Goal: Navigation & Orientation: Find specific page/section

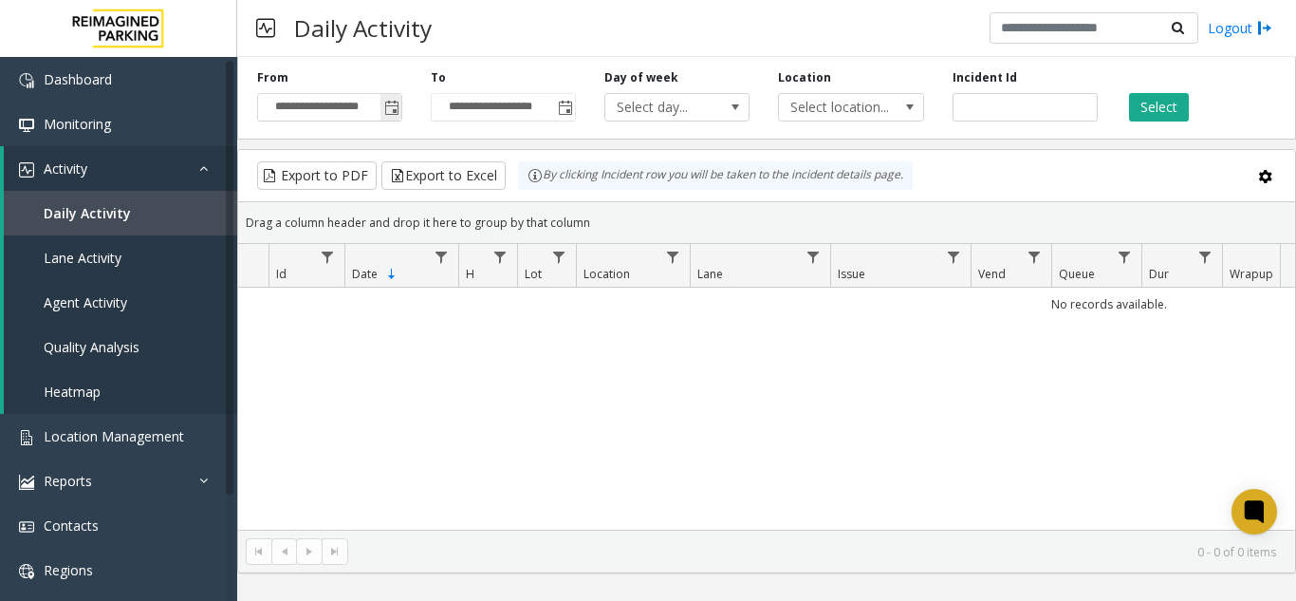
click at [395, 106] on span "Toggle popup" at bounding box center [391, 108] width 15 height 15
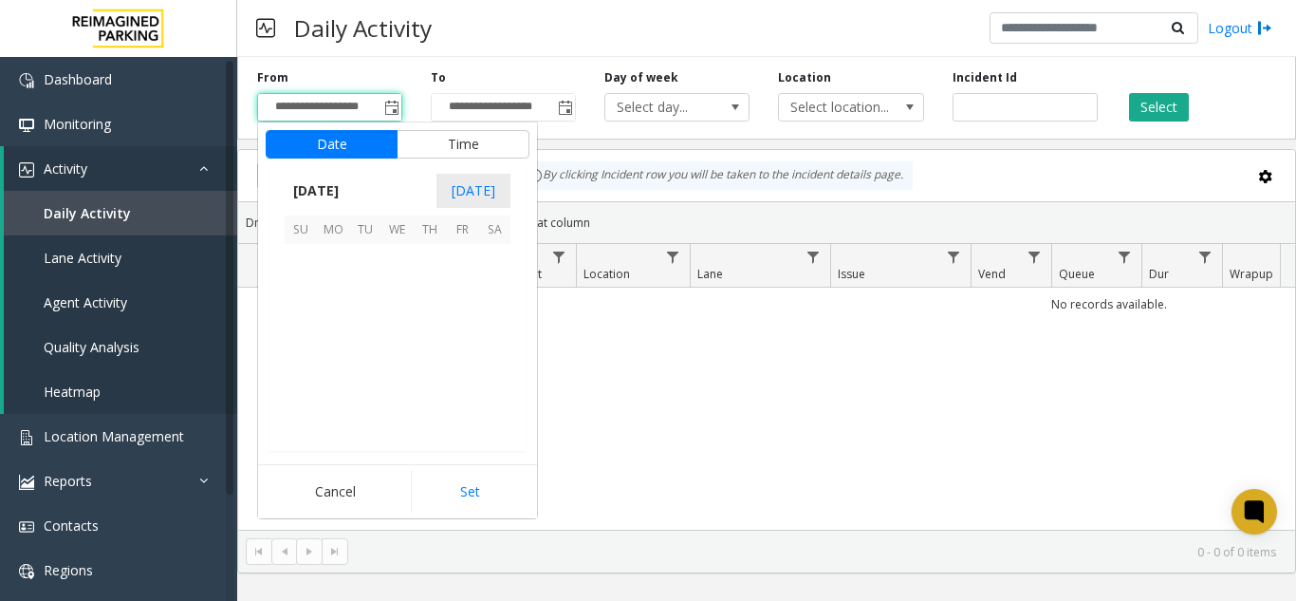
scroll to position [340599, 0]
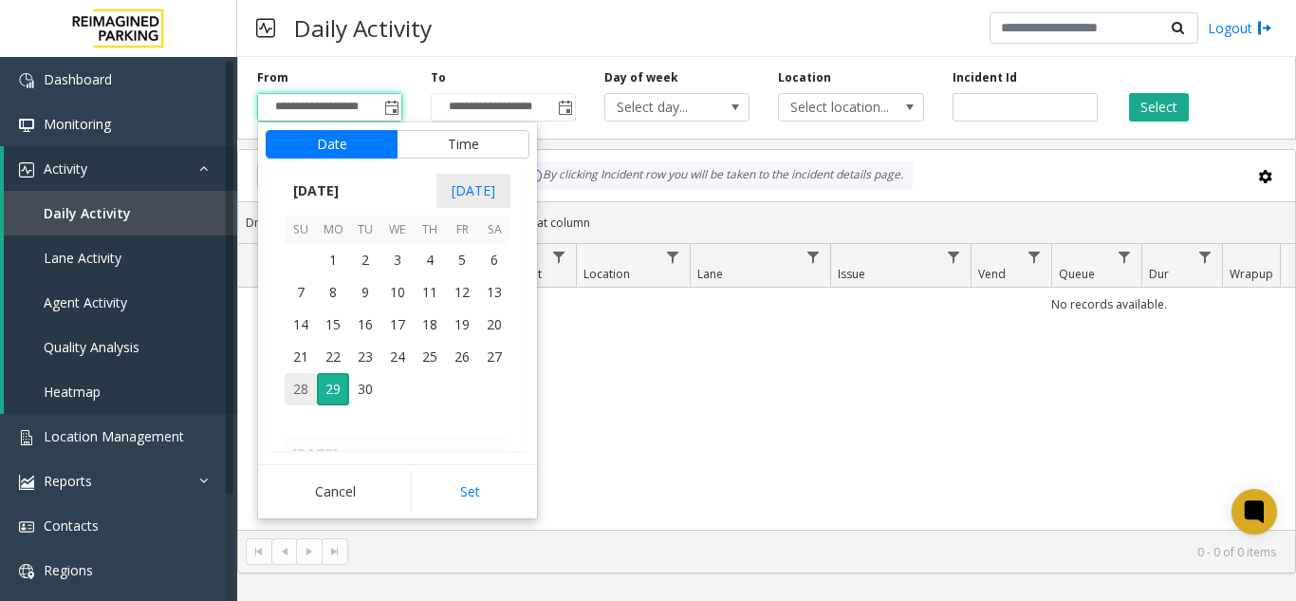
click at [307, 377] on span "28" at bounding box center [301, 389] width 32 height 32
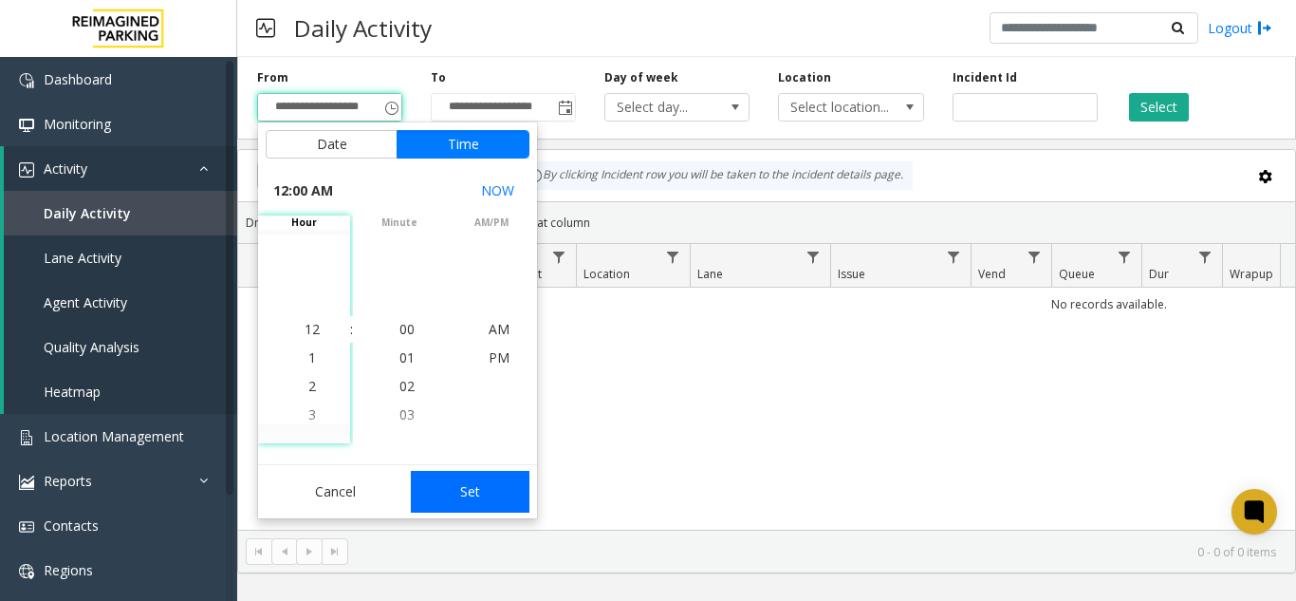
click at [466, 478] on button "Set" at bounding box center [471, 492] width 120 height 42
type input "**********"
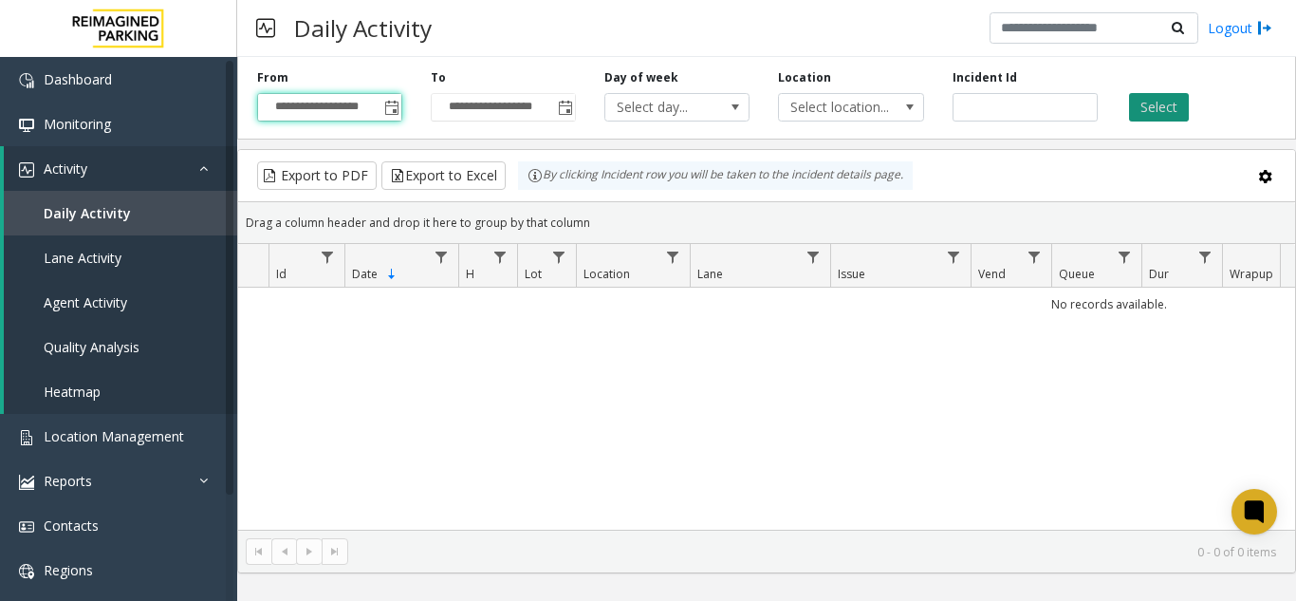
click at [1162, 102] on button "Select" at bounding box center [1159, 107] width 60 height 28
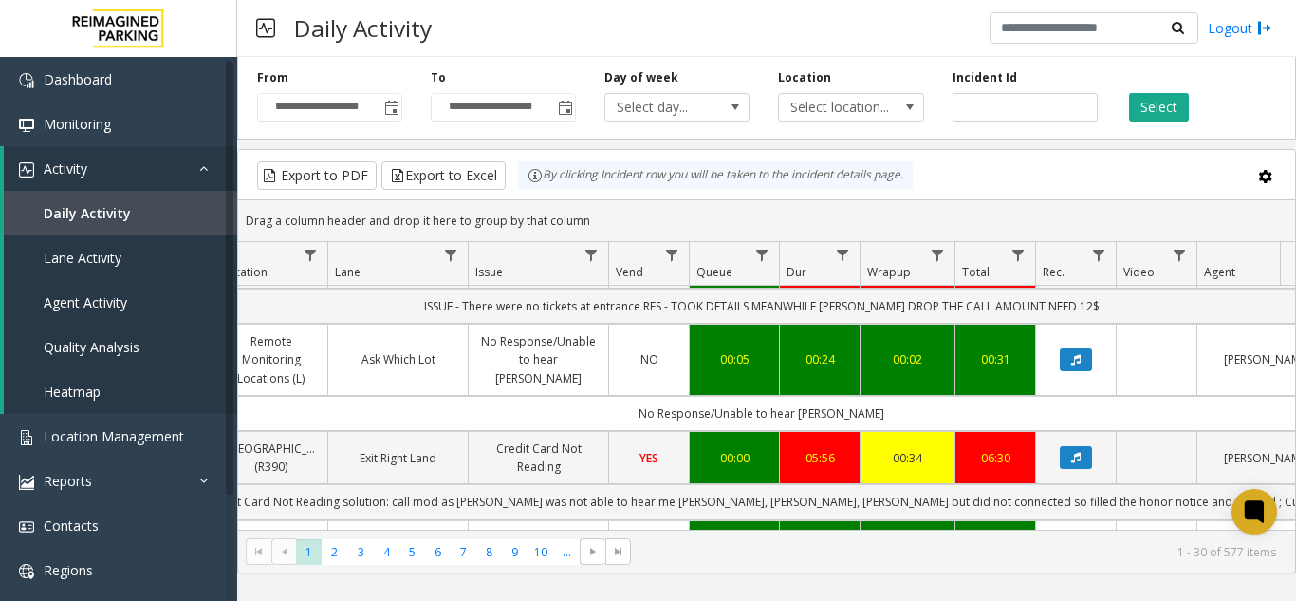
scroll to position [0, 421]
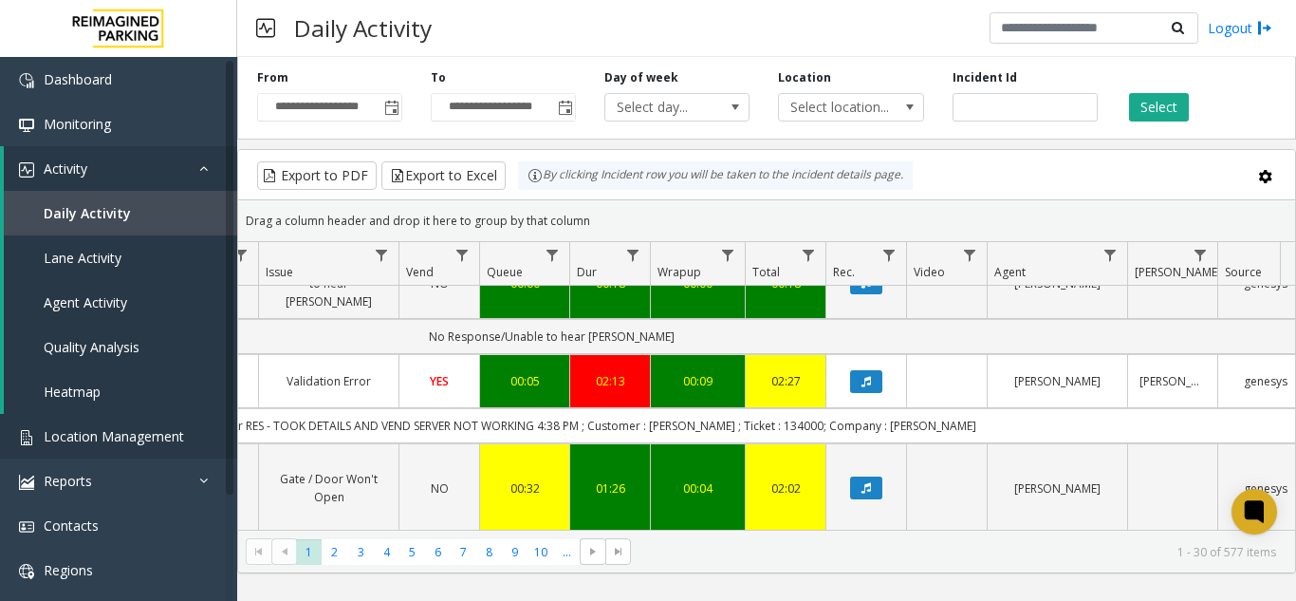
click at [179, 433] on span "Location Management" at bounding box center [114, 436] width 140 height 18
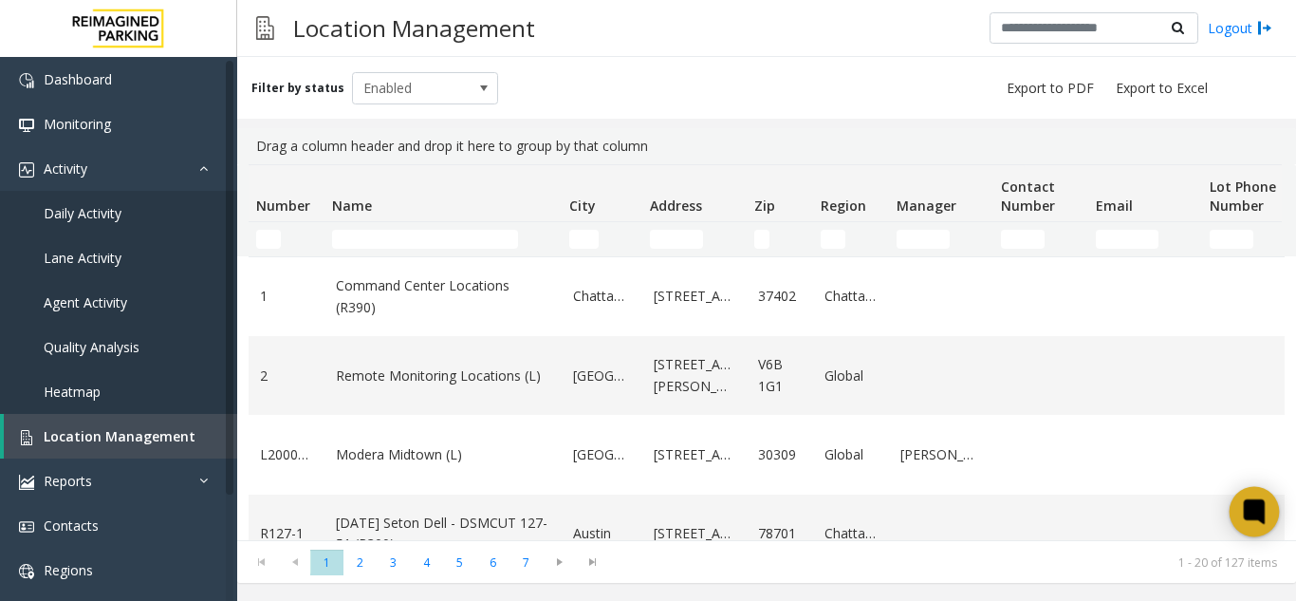
click at [1247, 512] on icon at bounding box center [1254, 511] width 14 height 14
click at [1251, 496] on icon at bounding box center [1254, 511] width 31 height 31
click at [403, 228] on td "Name Filter" at bounding box center [443, 239] width 237 height 34
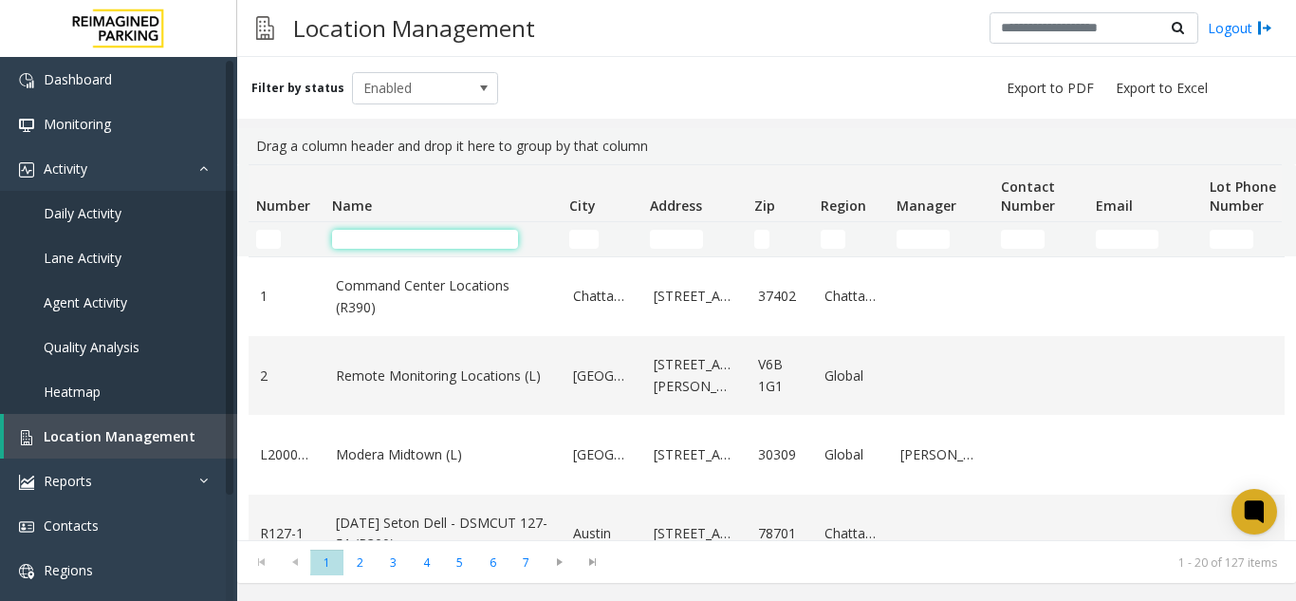
click at [409, 232] on input "Name Filter" at bounding box center [425, 239] width 186 height 19
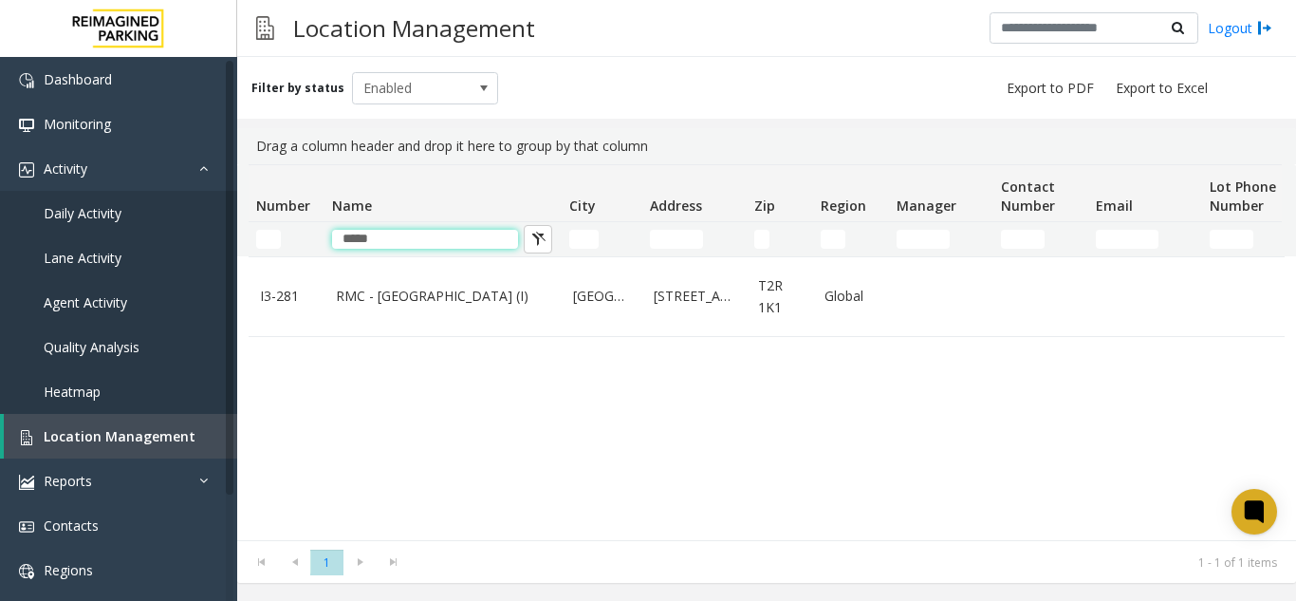
type input "*****"
click at [402, 289] on link "RMC - Mount Royal Village (I)" at bounding box center [443, 296] width 214 height 21
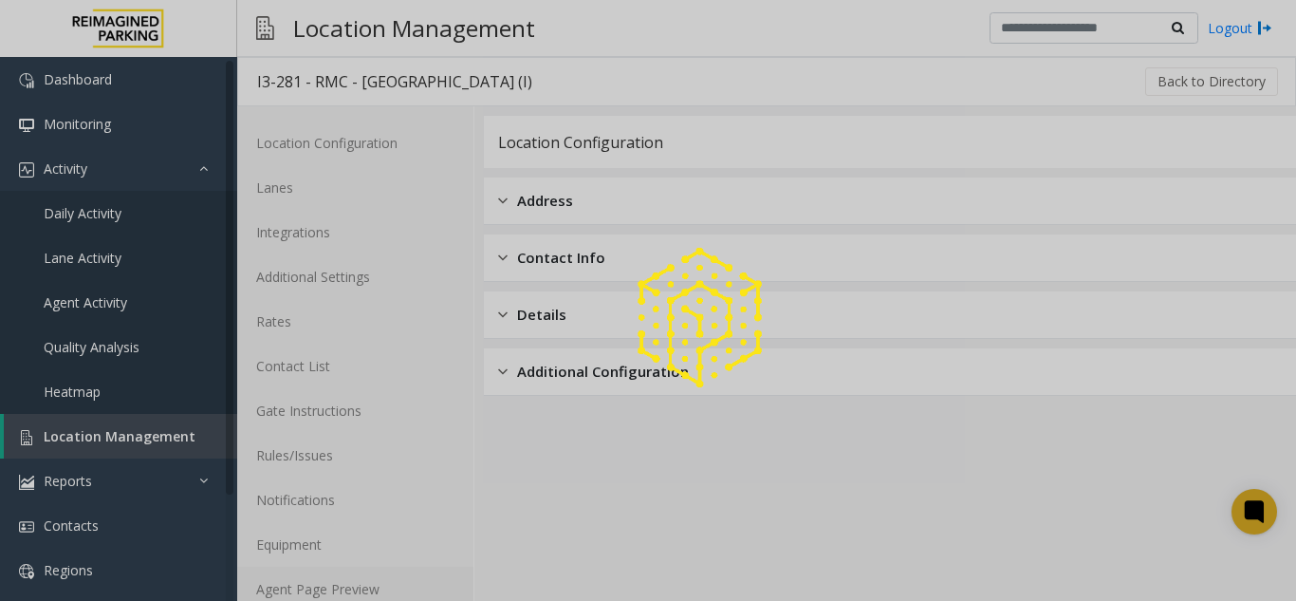
click at [381, 579] on link "Agent Page Preview" at bounding box center [355, 589] width 236 height 45
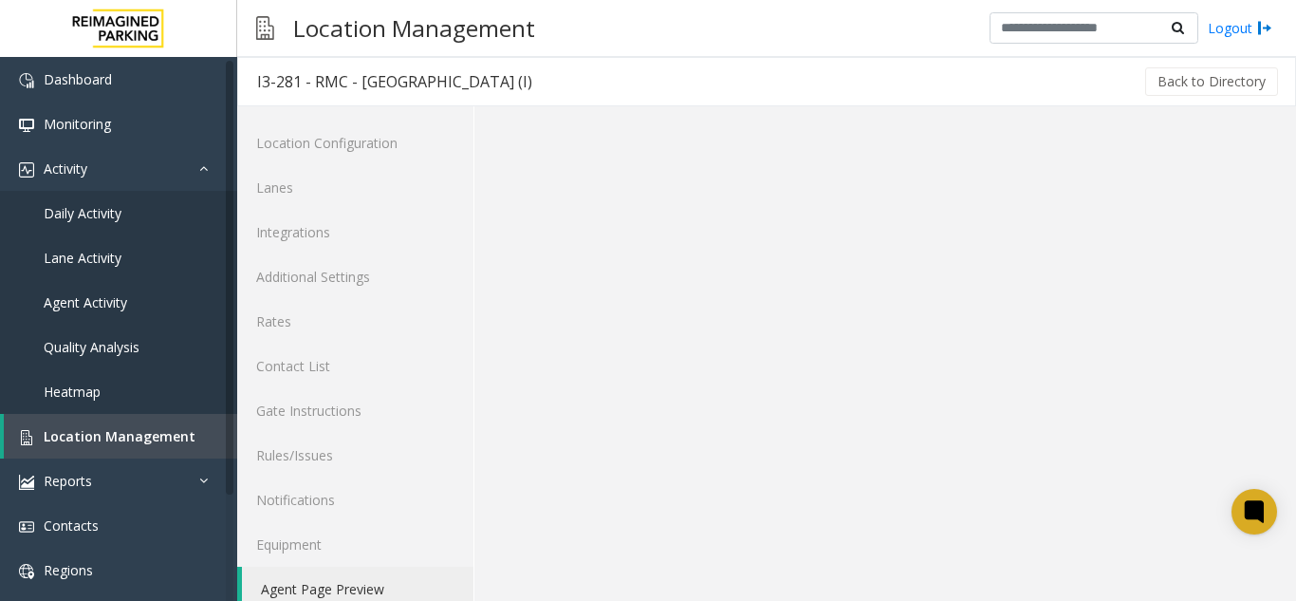
click at [381, 579] on link "Agent Page Preview" at bounding box center [358, 589] width 232 height 45
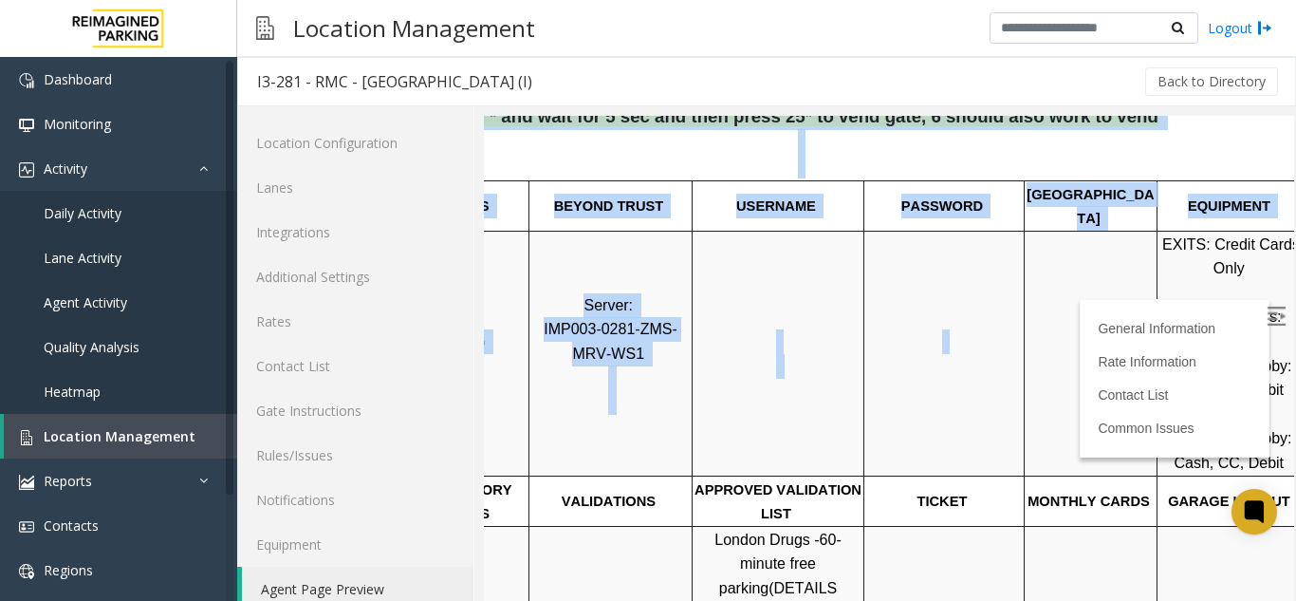
scroll to position [285, 268]
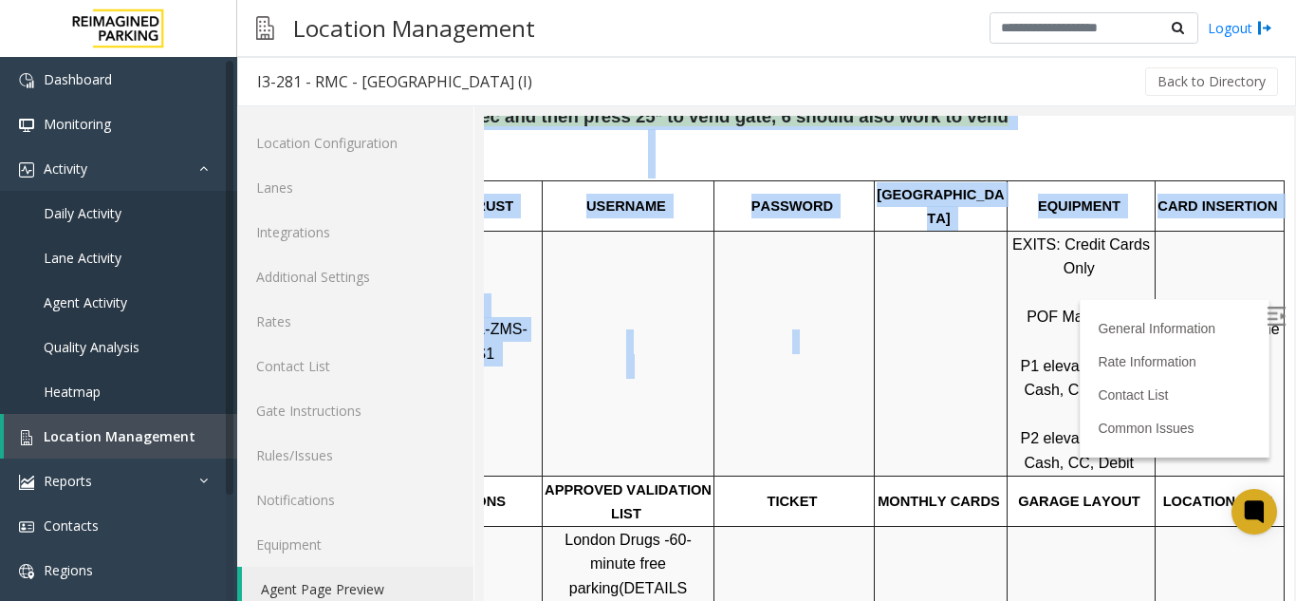
drag, startPoint x: 1011, startPoint y: 404, endPoint x: 1238, endPoint y: 489, distance: 242.9
click at [1055, 341] on html "I3-281 - RMC - Mount Royal Village (I) General Information Revenue Control Manu…" at bounding box center [650, 86] width 810 height 510
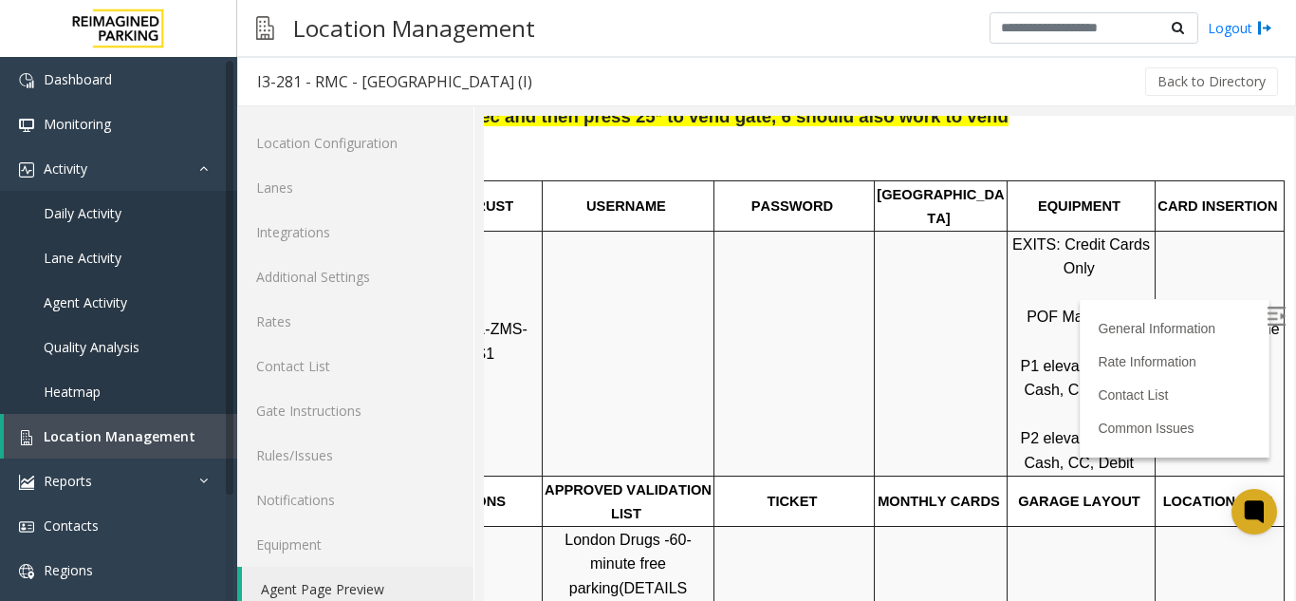
click at [1164, 523] on div at bounding box center [1220, 526] width 129 height 7
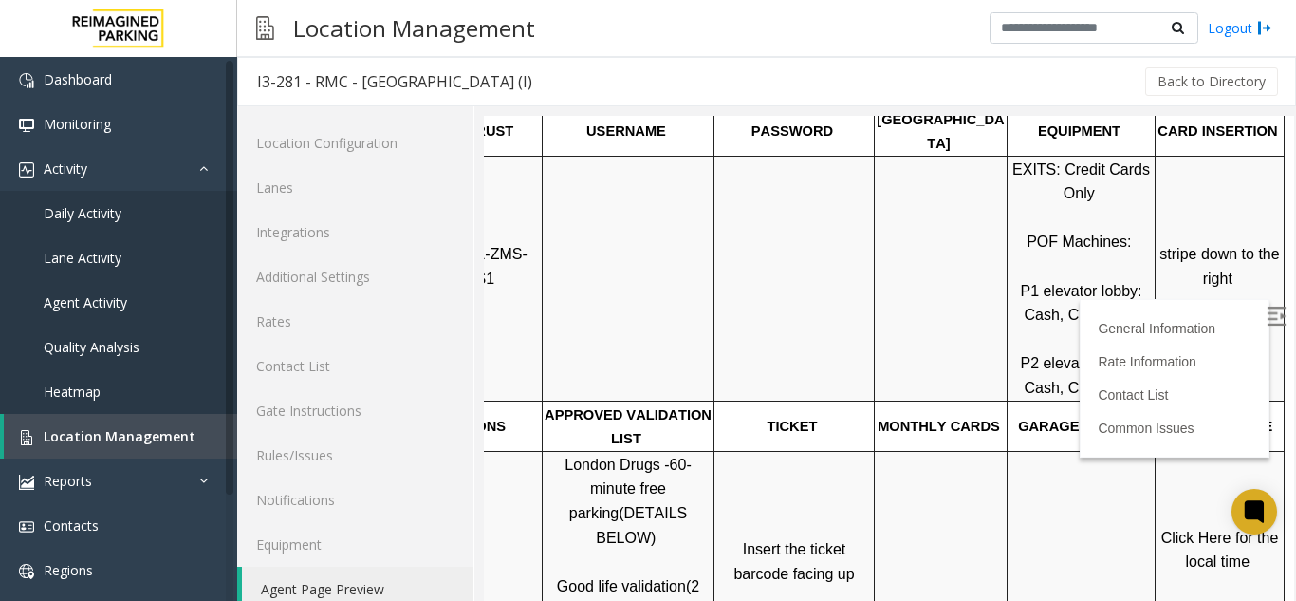
scroll to position [474, 268]
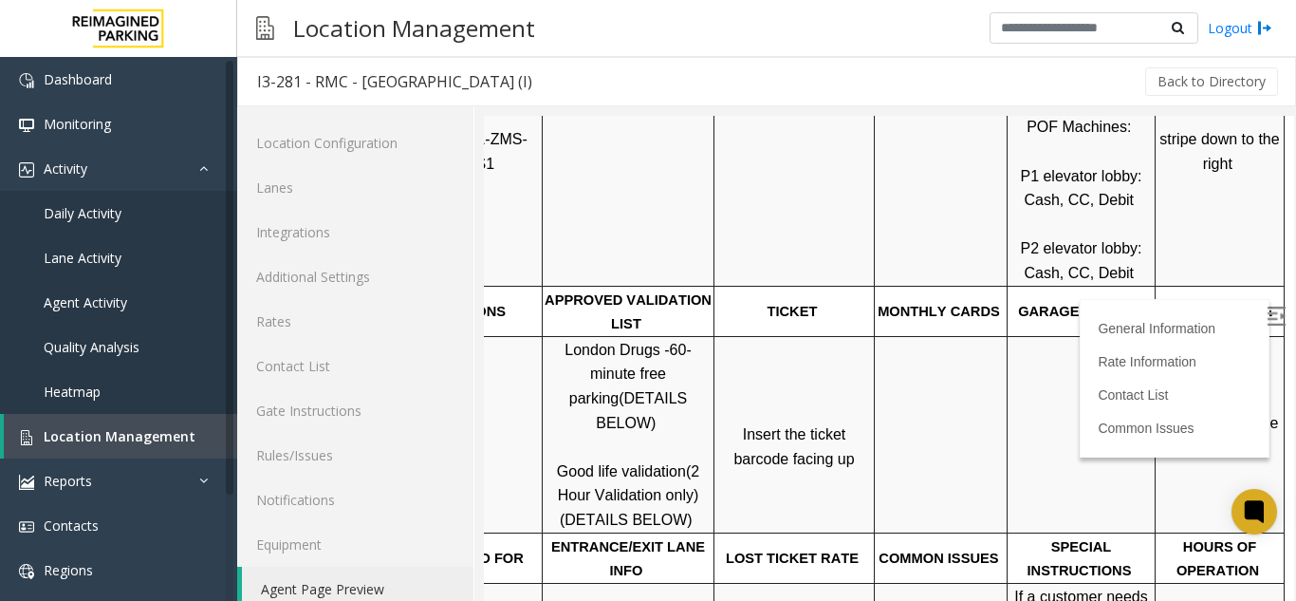
click at [1189, 415] on span "Click Here for the local time" at bounding box center [1222, 435] width 121 height 41
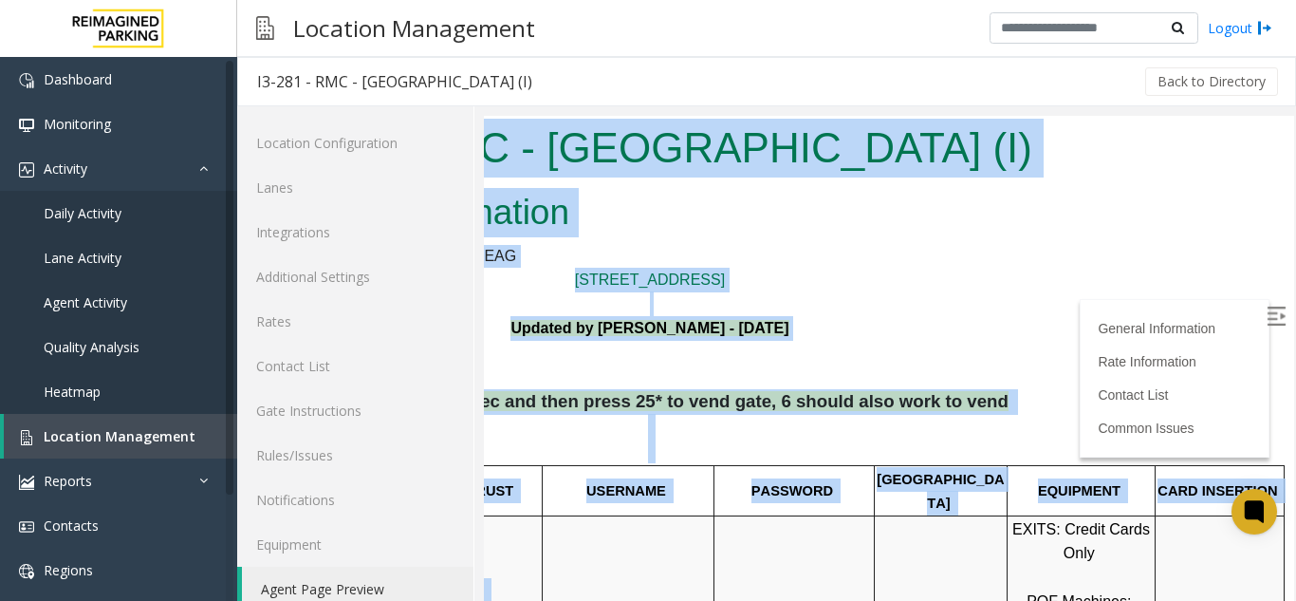
scroll to position [0, 0]
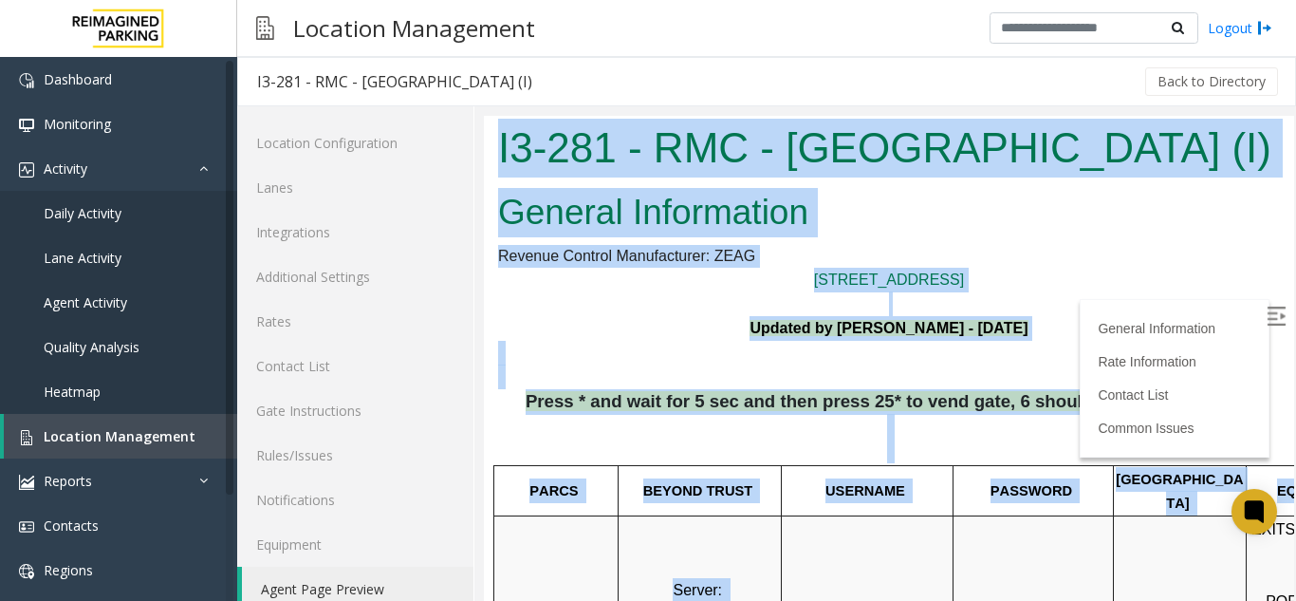
drag, startPoint x: 682, startPoint y: 547, endPoint x: 877, endPoint y: 554, distance: 194.7
click at [484, 475] on html "I3-281 - RMC - Mount Royal Village (I) General Information Revenue Control Manu…" at bounding box center [889, 371] width 810 height 510
click at [568, 299] on p at bounding box center [889, 303] width 782 height 25
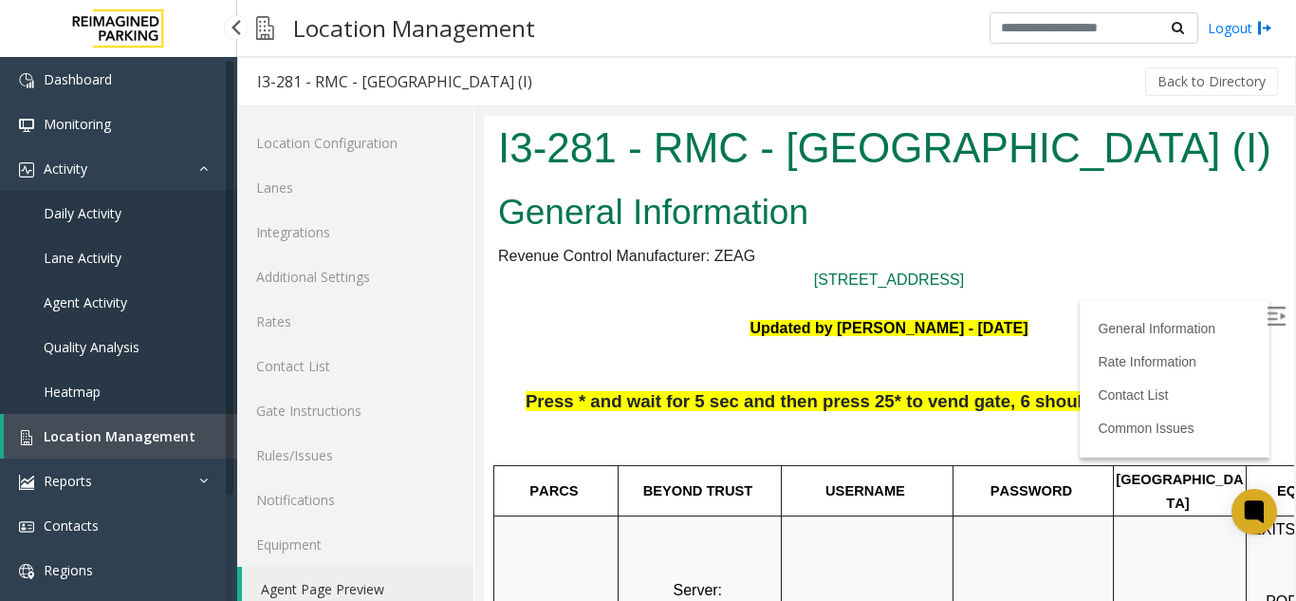
click at [56, 443] on span "Location Management" at bounding box center [120, 436] width 152 height 18
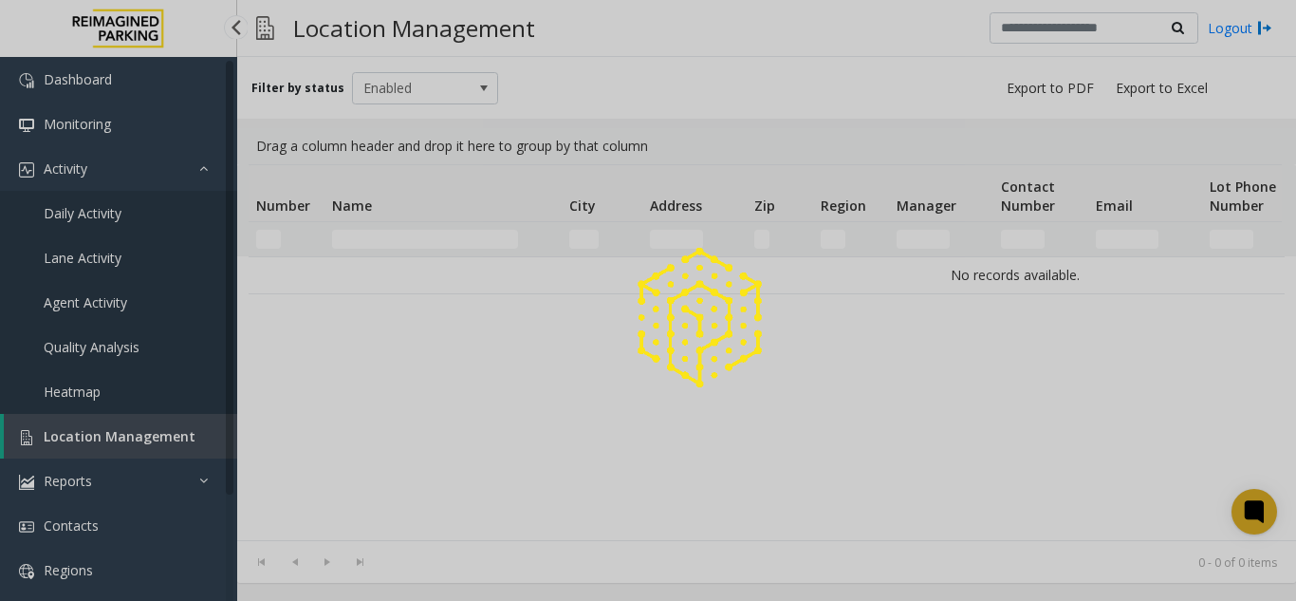
click at [56, 443] on div at bounding box center [648, 300] width 1296 height 601
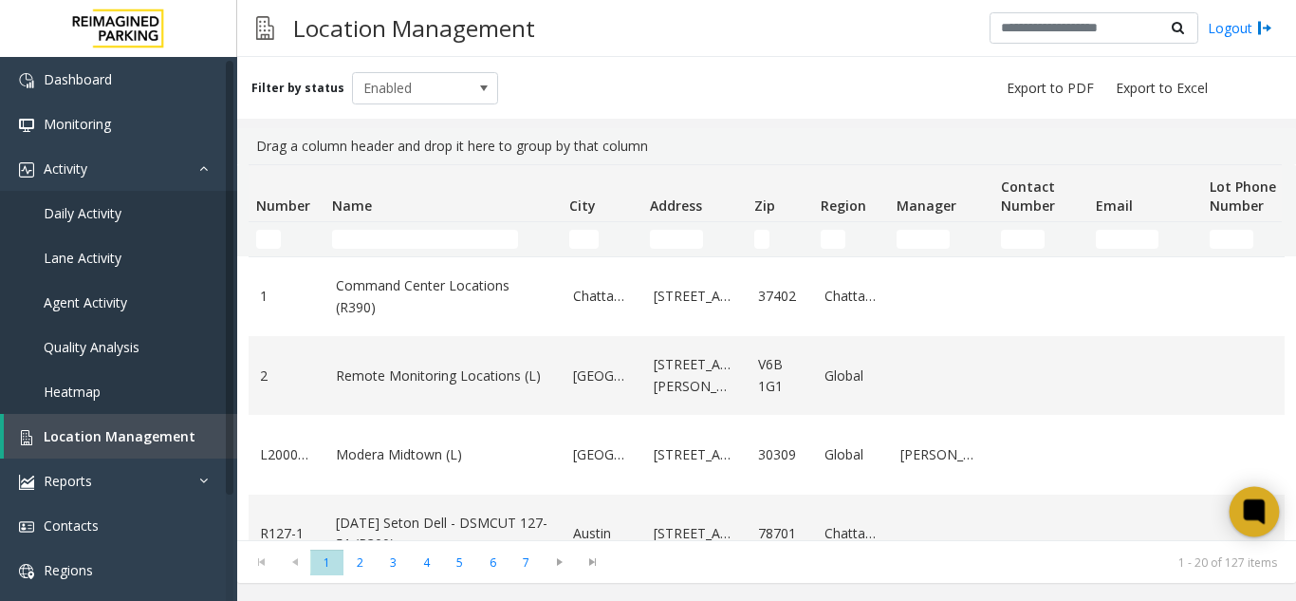
click at [1269, 498] on icon at bounding box center [1254, 511] width 31 height 31
click at [1262, 526] on icon at bounding box center [1254, 511] width 31 height 31
click at [1262, 527] on div at bounding box center [1255, 512] width 50 height 50
click at [1253, 517] on icon at bounding box center [1254, 511] width 14 height 14
click at [1242, 517] on icon at bounding box center [1254, 511] width 31 height 31
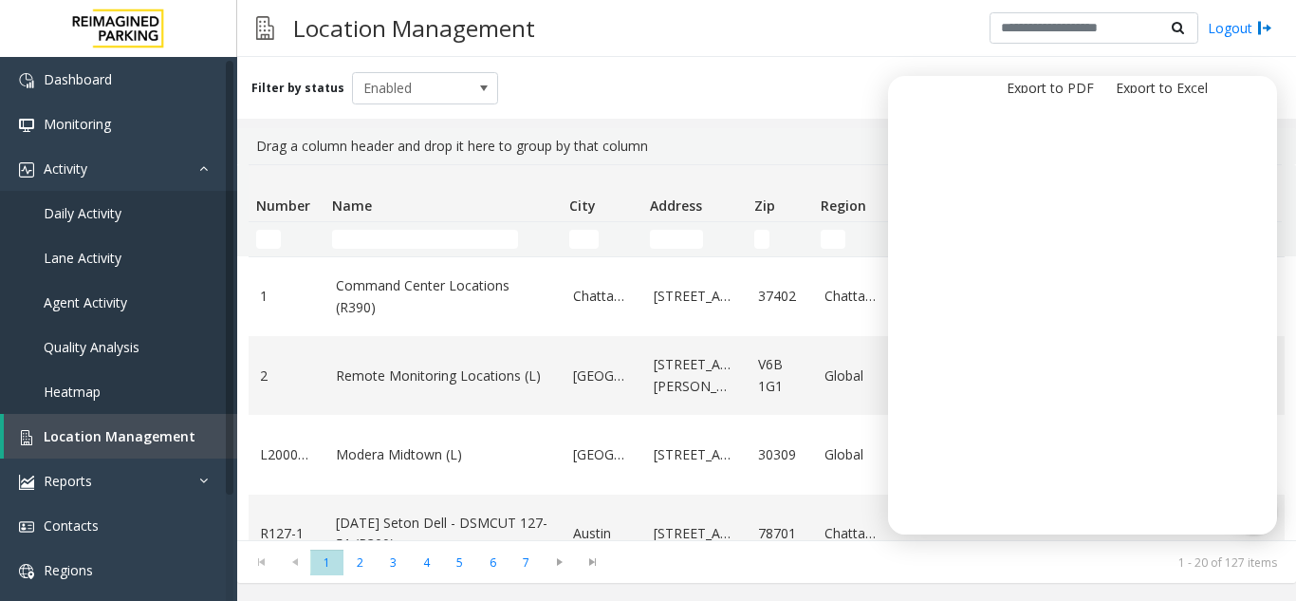
click at [1279, 114] on div "Filter by status Enabled" at bounding box center [766, 88] width 1059 height 62
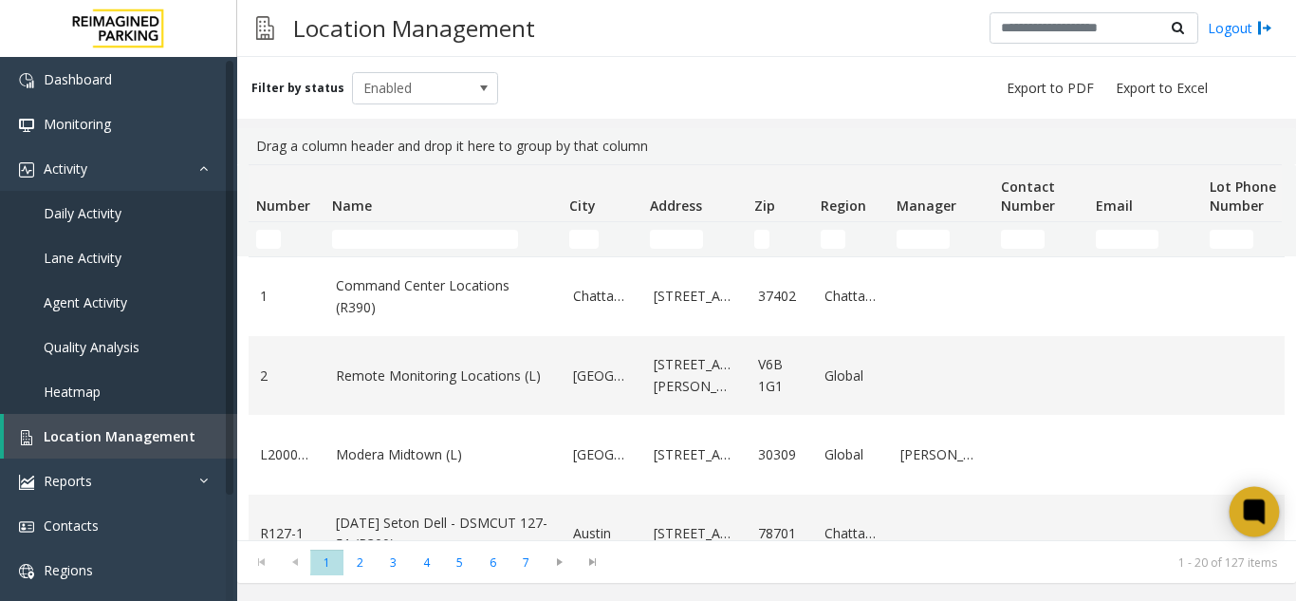
click at [1250, 522] on icon at bounding box center [1254, 511] width 31 height 31
